Goal: Task Accomplishment & Management: Use online tool/utility

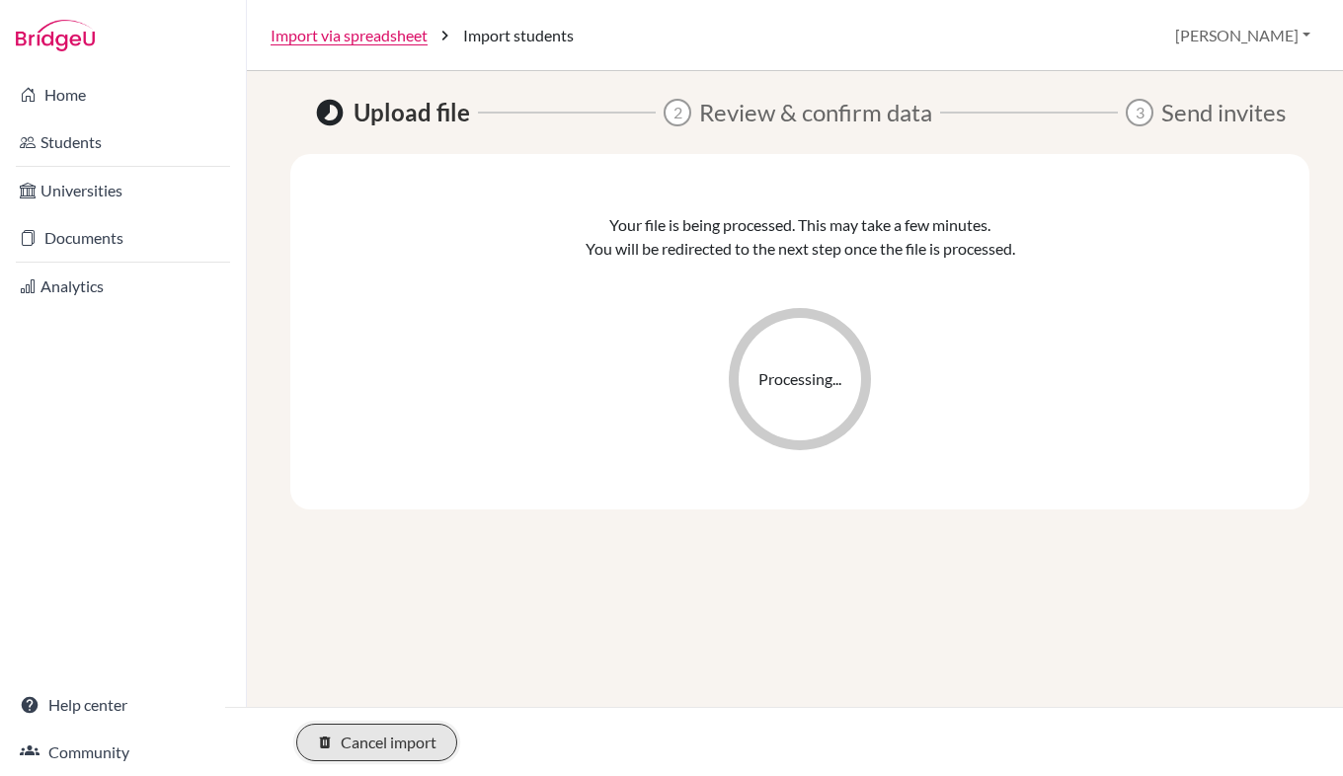
click at [399, 731] on button "delete Cancel import" at bounding box center [376, 743] width 161 height 38
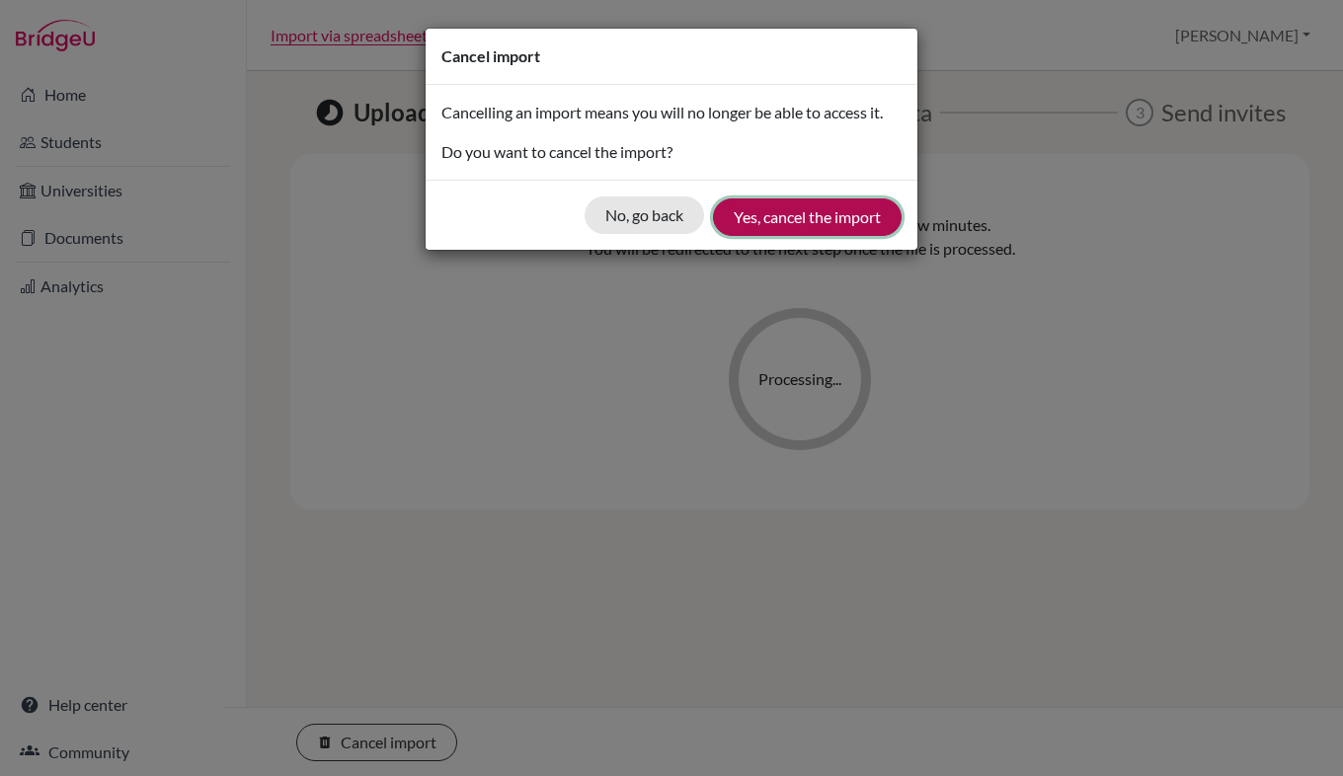
click at [729, 221] on button "Yes, cancel the import" at bounding box center [807, 217] width 189 height 38
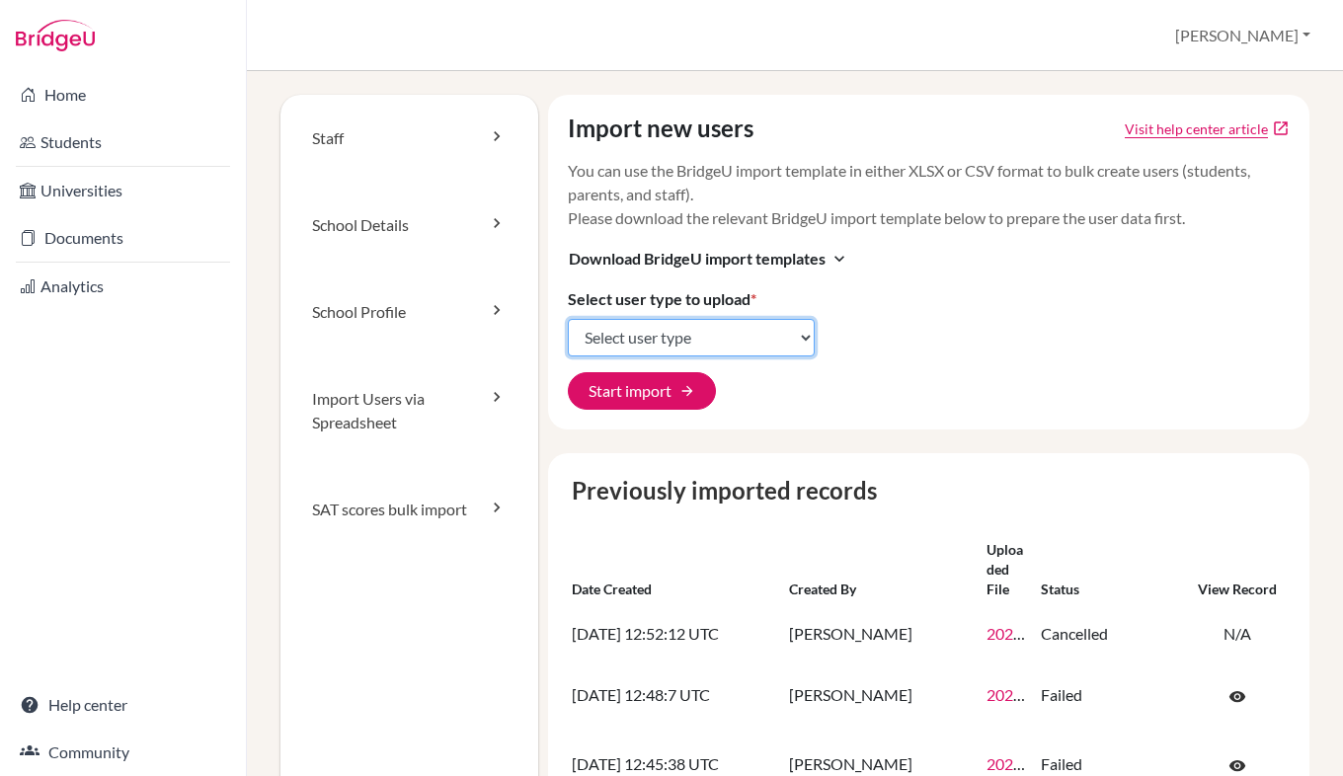
click at [641, 339] on select "Select user type Students Students and parents Parents Advisors Report writers" at bounding box center [691, 338] width 247 height 38
select select "students"
click at [568, 319] on select "Select user type Students Students and parents Parents Advisors Report writers" at bounding box center [691, 338] width 247 height 38
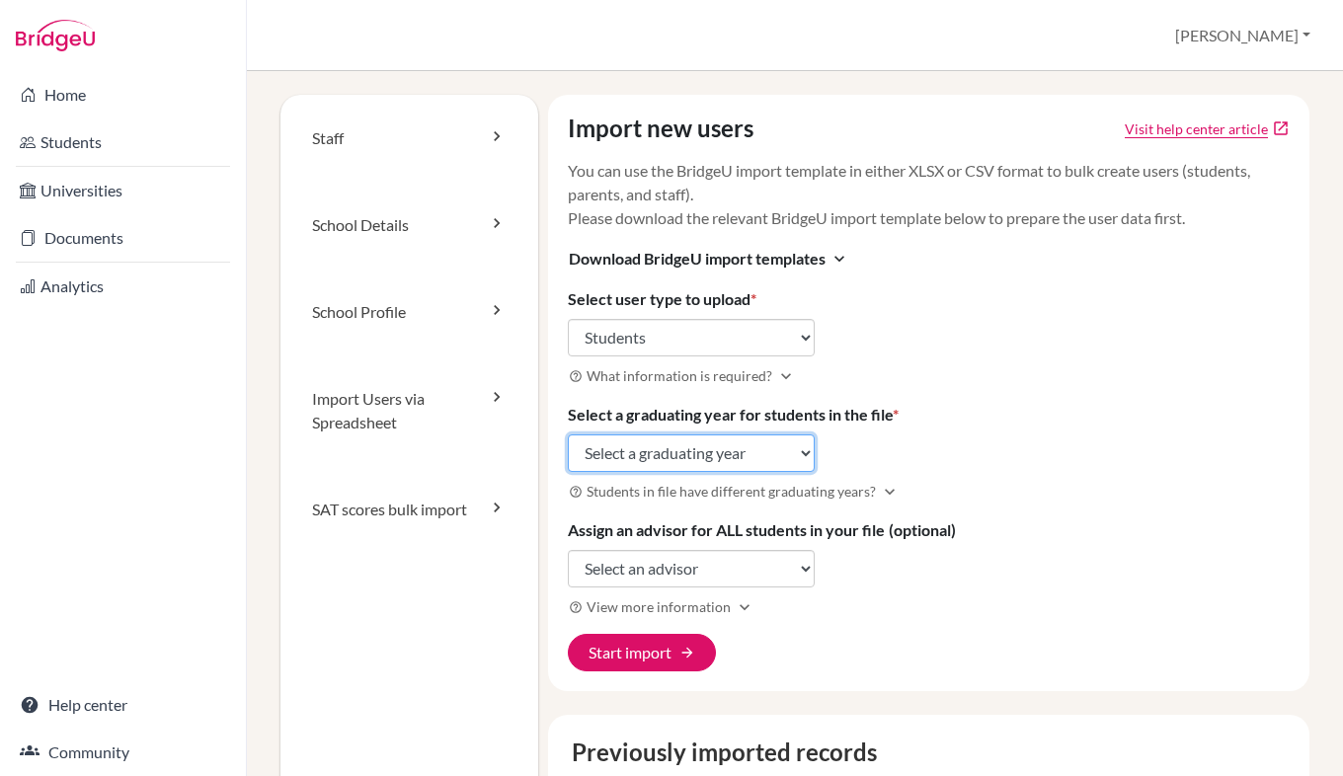
click at [649, 450] on select "Select a graduating year [DATE] 2025 2026 2027 2028 2029" at bounding box center [691, 453] width 247 height 38
select select "2028"
click at [568, 434] on select "Select a graduating year [DATE] 2025 2026 2027 2028 2029" at bounding box center [691, 453] width 247 height 38
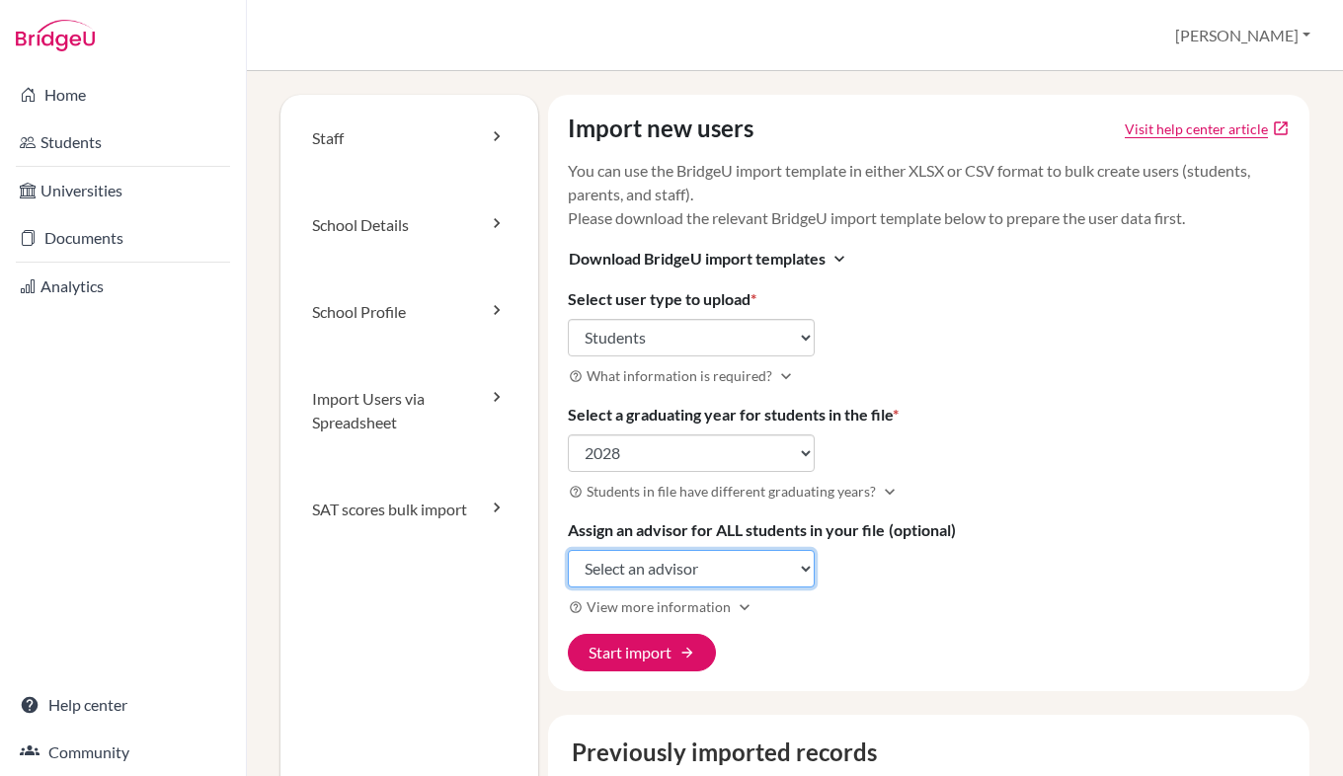
click at [629, 577] on select "Select an advisor [PERSON_NAME] [PERSON_NAME] [PERSON_NAME] [PERSON_NAME] [PERS…" at bounding box center [691, 569] width 247 height 38
select select "239854"
click at [568, 550] on select "Select an advisor [PERSON_NAME] [PERSON_NAME] [PERSON_NAME] [PERSON_NAME] [PERS…" at bounding box center [691, 569] width 247 height 38
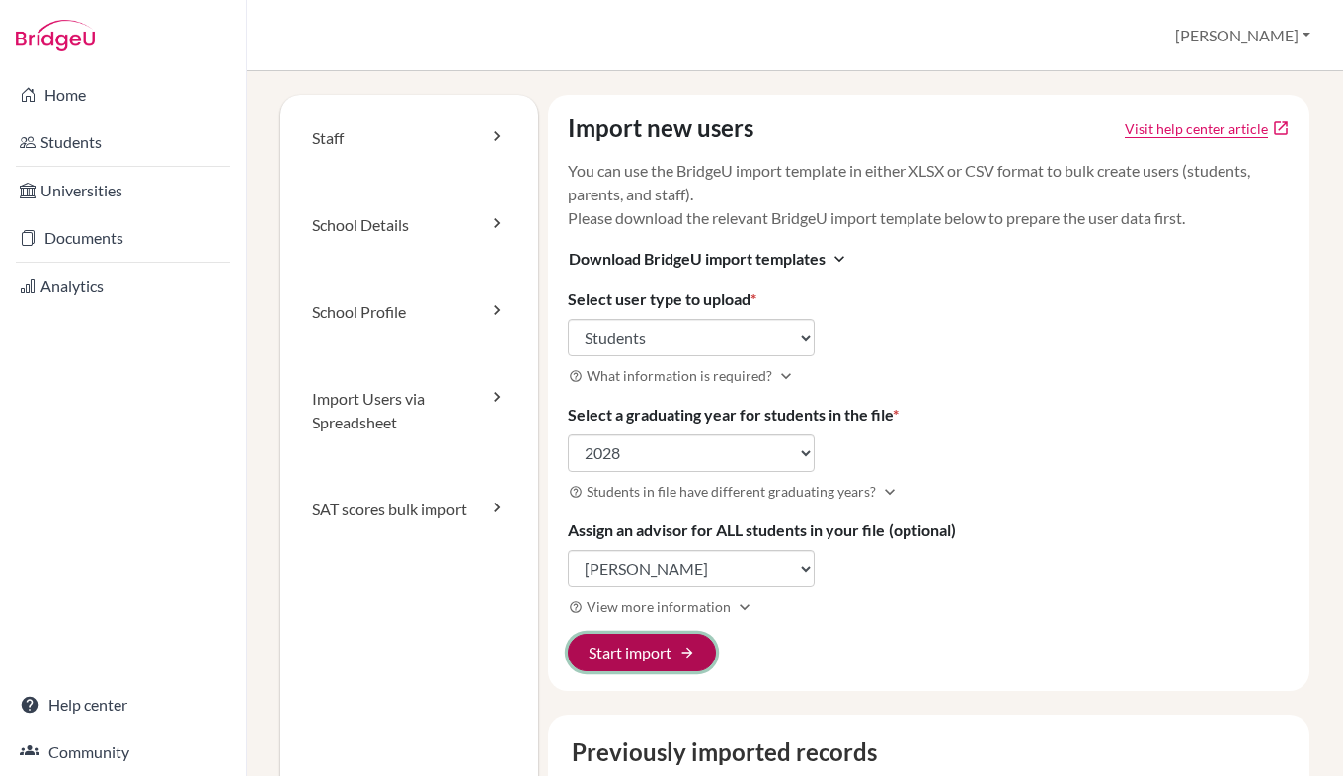
click at [623, 663] on button "Start import arrow_forward" at bounding box center [642, 653] width 148 height 38
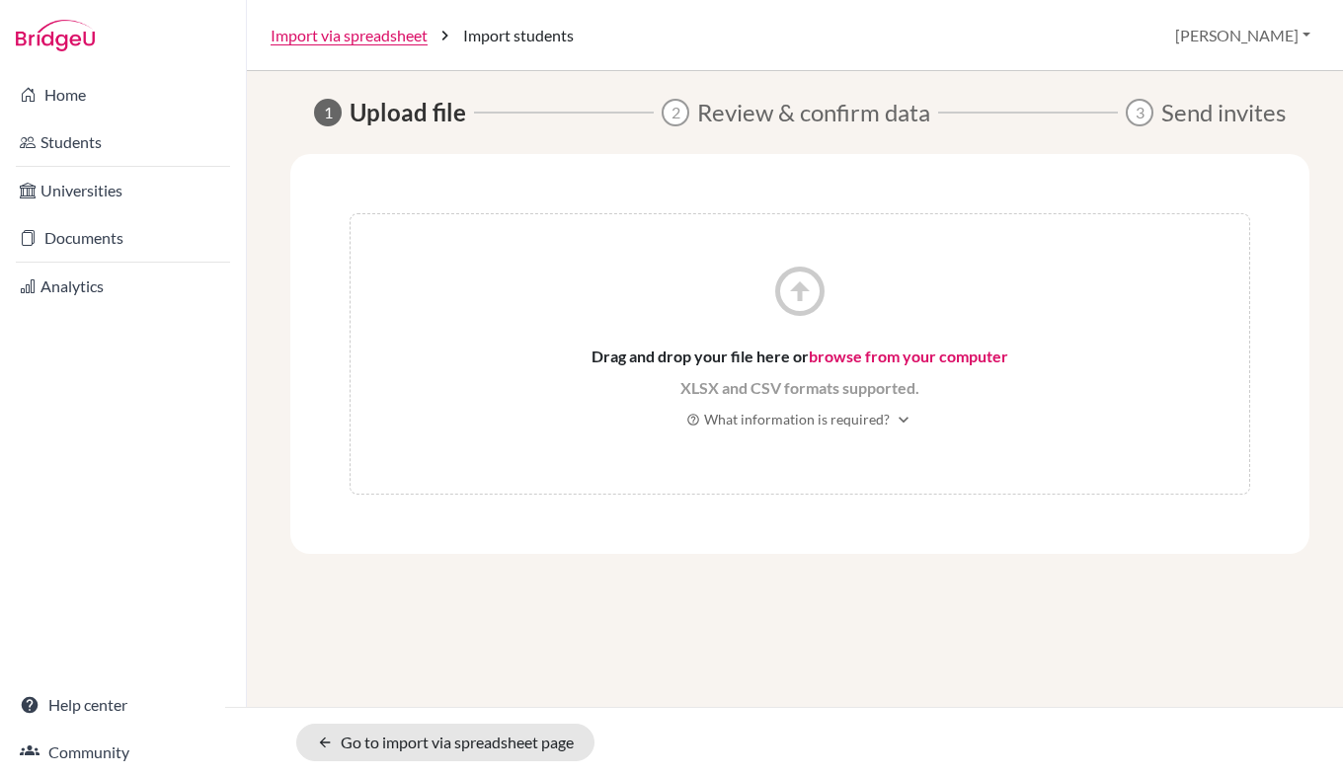
click at [847, 356] on link "browse from your computer" at bounding box center [907, 355] width 199 height 19
